Goal: Transaction & Acquisition: Obtain resource

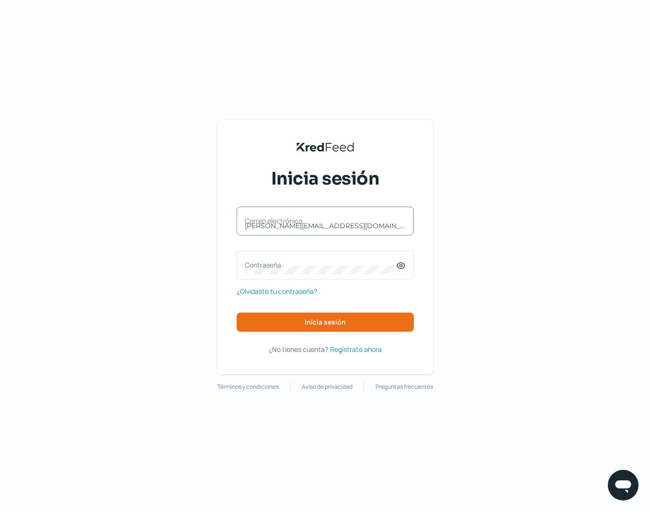
type input "[PERSON_NAME][EMAIL_ADDRESS][DOMAIN_NAME]"
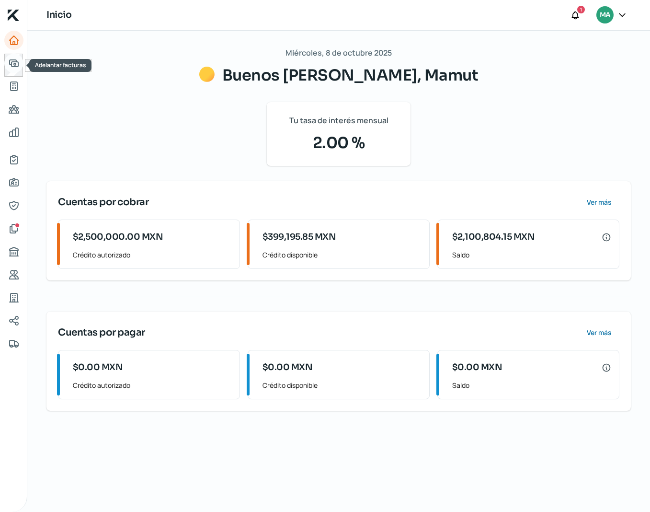
click at [16, 69] on icon "Adelantar facturas" at bounding box center [13, 62] width 11 height 11
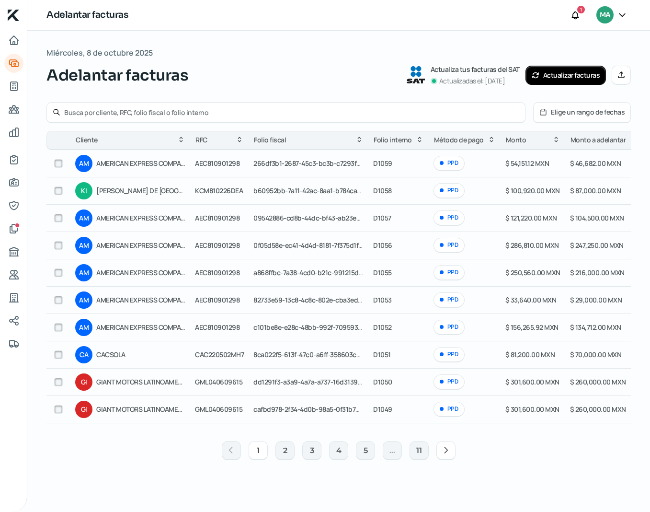
click at [57, 351] on input "checkbox" at bounding box center [58, 354] width 9 height 9
checkbox input "true"
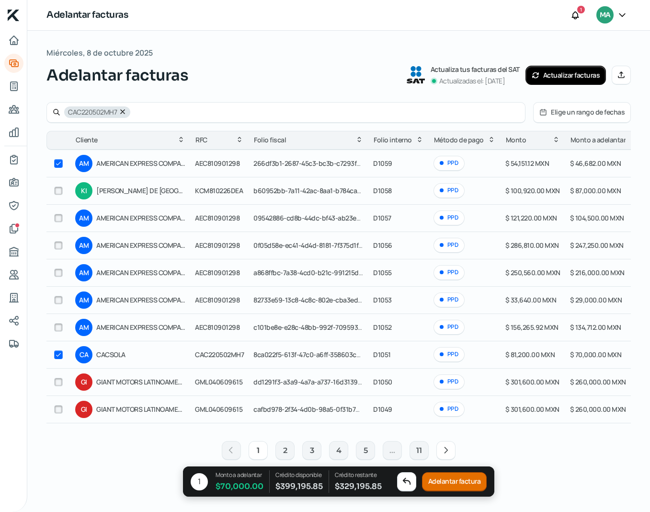
checkbox input "true"
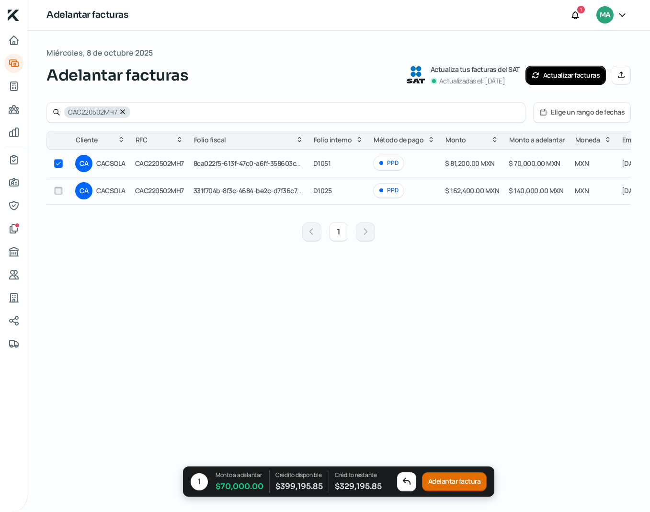
click at [58, 193] on input "checkbox" at bounding box center [58, 190] width 9 height 9
checkbox input "true"
click at [464, 479] on button "Adelantar facturas" at bounding box center [456, 481] width 69 height 19
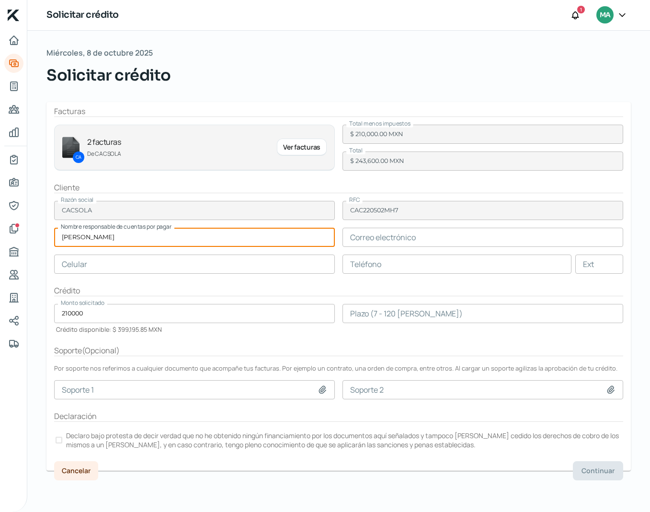
type input "Marian Ralph"
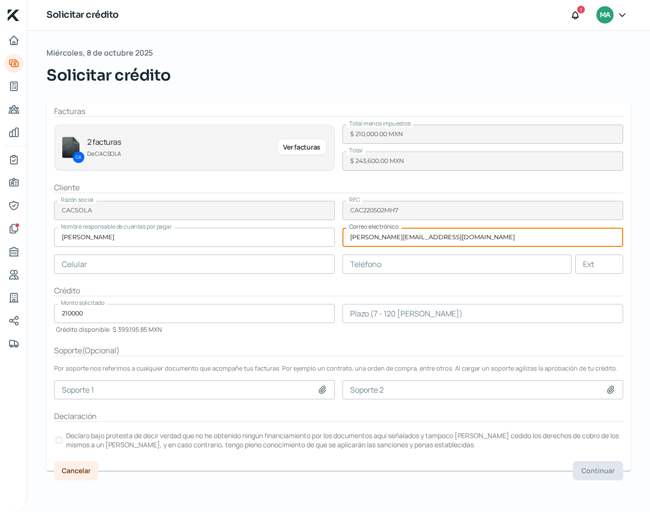
type input "marian@teleios.com.mx"
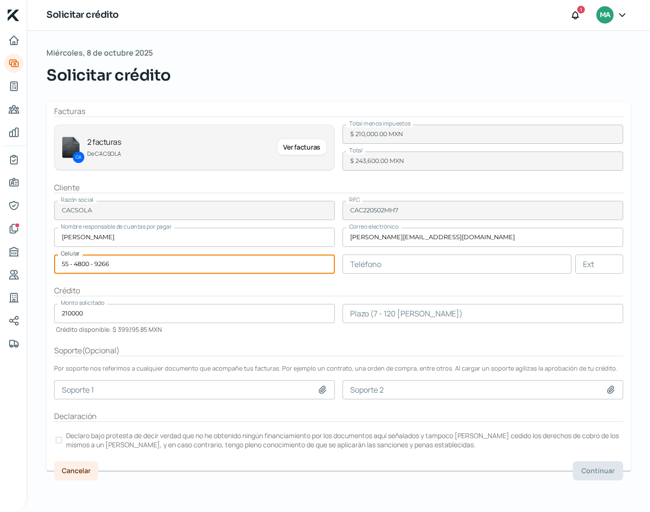
type input "55 - 4800 - 9266"
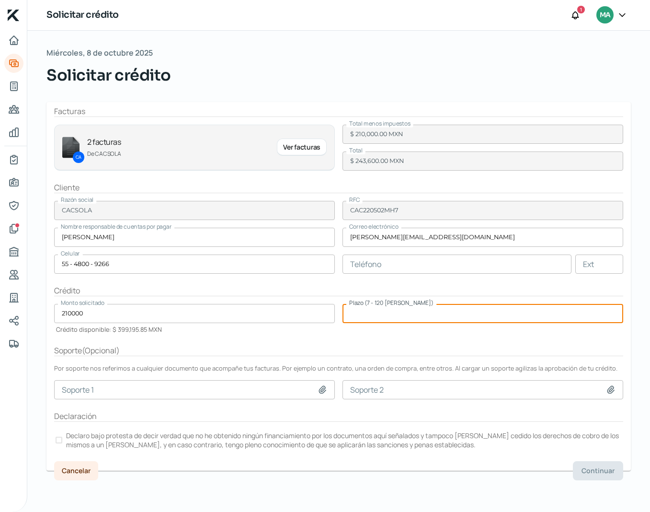
click at [392, 319] on input "number" at bounding box center [483, 313] width 281 height 19
type input "60"
click at [194, 436] on p "Declaro bajo protesta de decir verdad que no he obtenido ningún financiamiento …" at bounding box center [344, 440] width 556 height 18
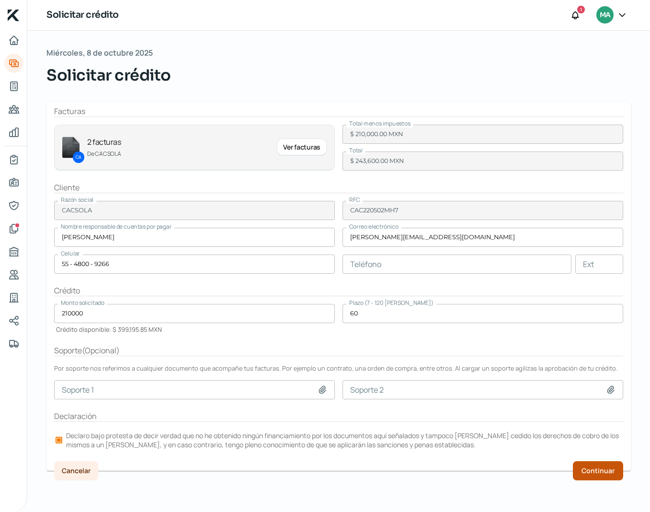
click at [597, 473] on span "Continuar" at bounding box center [598, 470] width 33 height 7
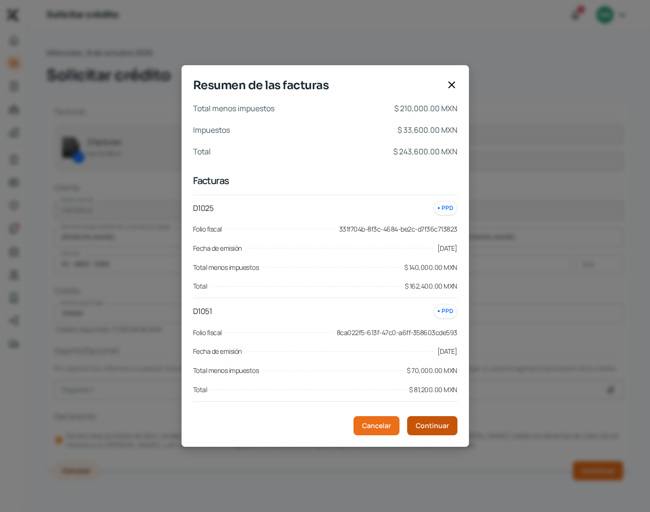
click at [448, 423] on span "Continuar" at bounding box center [432, 425] width 33 height 7
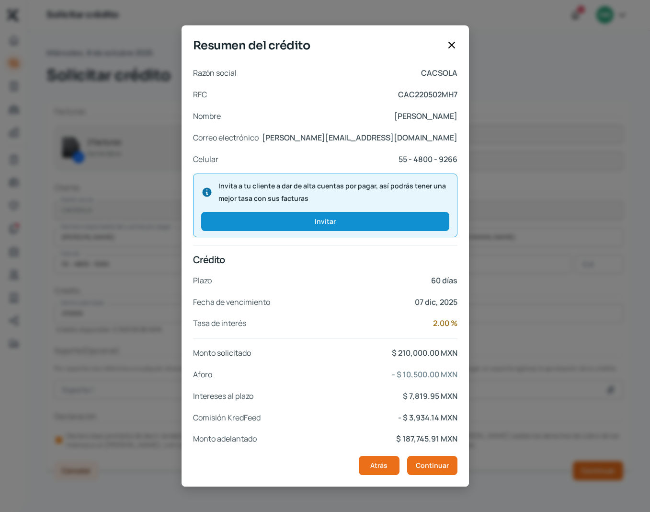
scroll to position [16, 0]
click at [423, 458] on button "Continuar" at bounding box center [432, 465] width 50 height 19
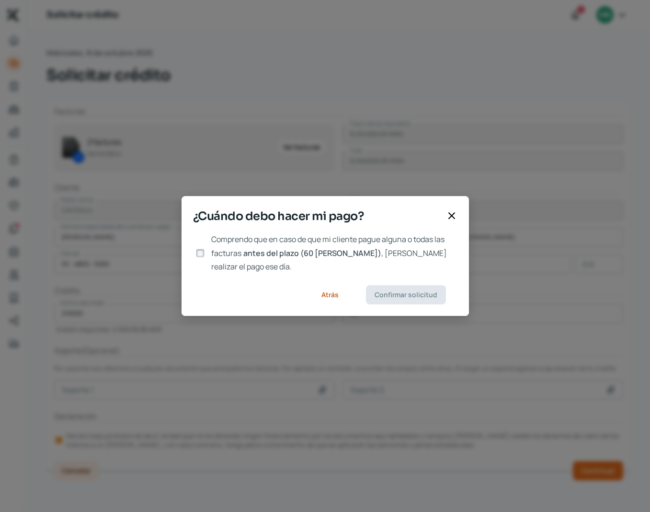
click at [200, 253] on input "Comprendo que en caso de que mi cliente pague alguna o todas las facturas antes…" at bounding box center [200, 253] width 9 height 9
checkbox input "true"
click at [401, 291] on span "Confirmar solicitud" at bounding box center [406, 294] width 63 height 7
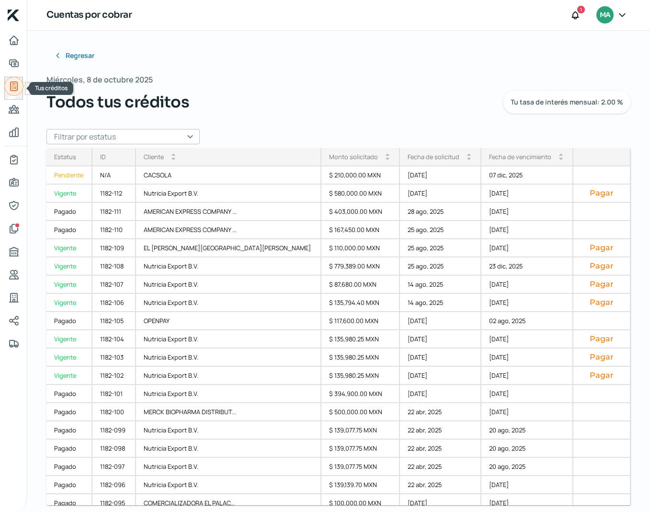
click at [17, 87] on icon "Tus créditos" at bounding box center [14, 86] width 7 height 9
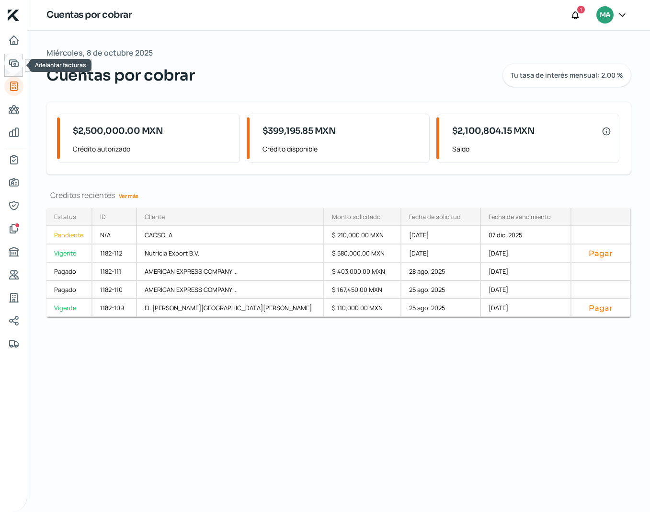
click at [12, 66] on icon "Adelantar facturas" at bounding box center [14, 63] width 9 height 7
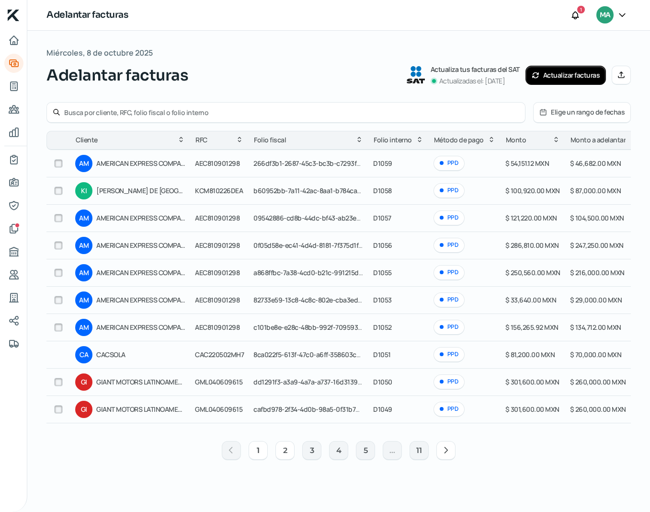
click at [284, 452] on button "2" at bounding box center [284, 450] width 19 height 19
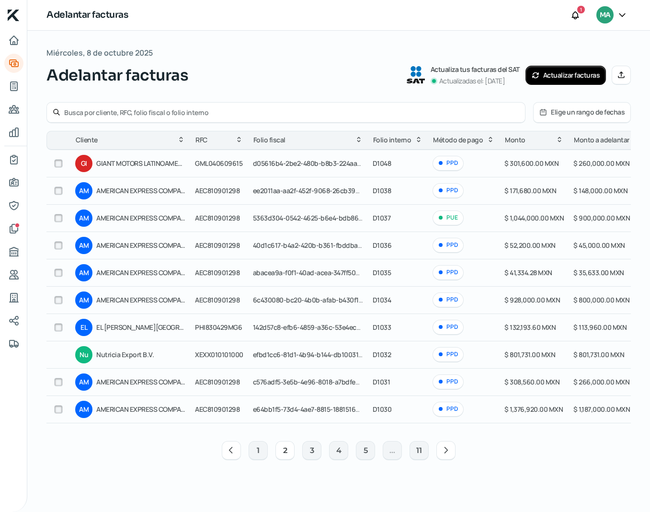
click at [58, 329] on input "checkbox" at bounding box center [58, 327] width 9 height 9
checkbox input "true"
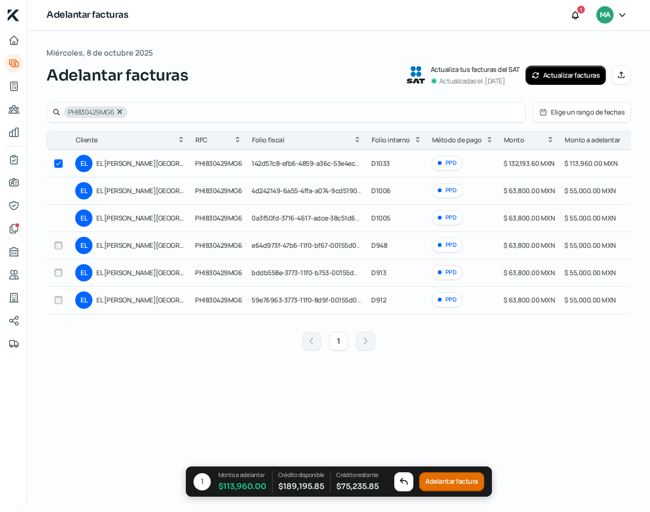
click at [120, 113] on icon at bounding box center [120, 112] width 4 height 4
checkbox input "false"
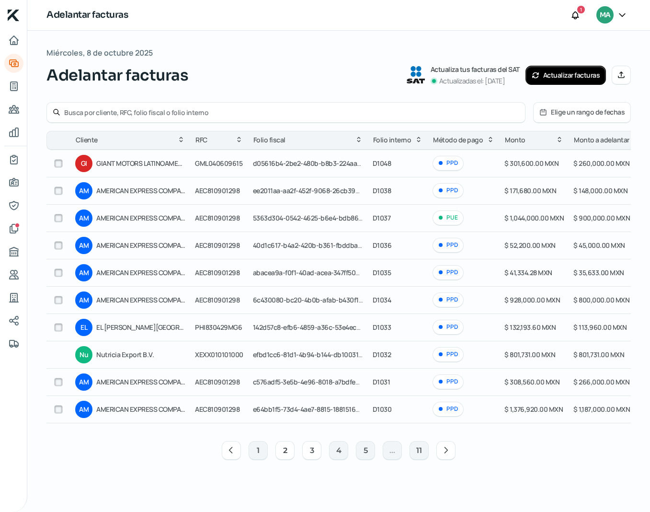
click at [311, 458] on button "3" at bounding box center [311, 450] width 19 height 19
click at [288, 458] on button "2" at bounding box center [284, 450] width 19 height 19
click at [258, 448] on button "1" at bounding box center [258, 450] width 19 height 19
